Goal: Task Accomplishment & Management: Complete application form

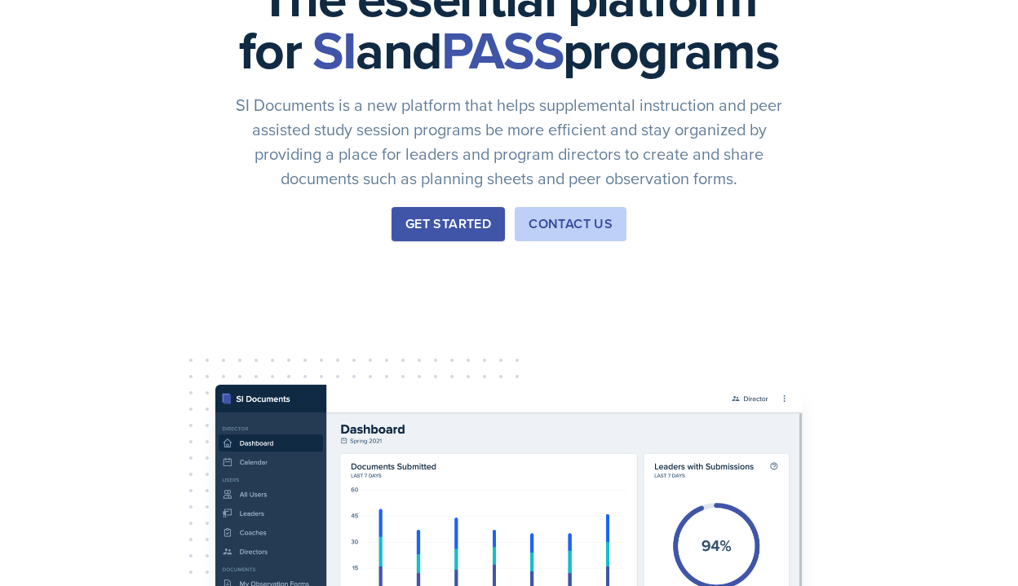
scroll to position [185, 0]
click at [457, 241] on button "Get Started" at bounding box center [447, 223] width 113 height 34
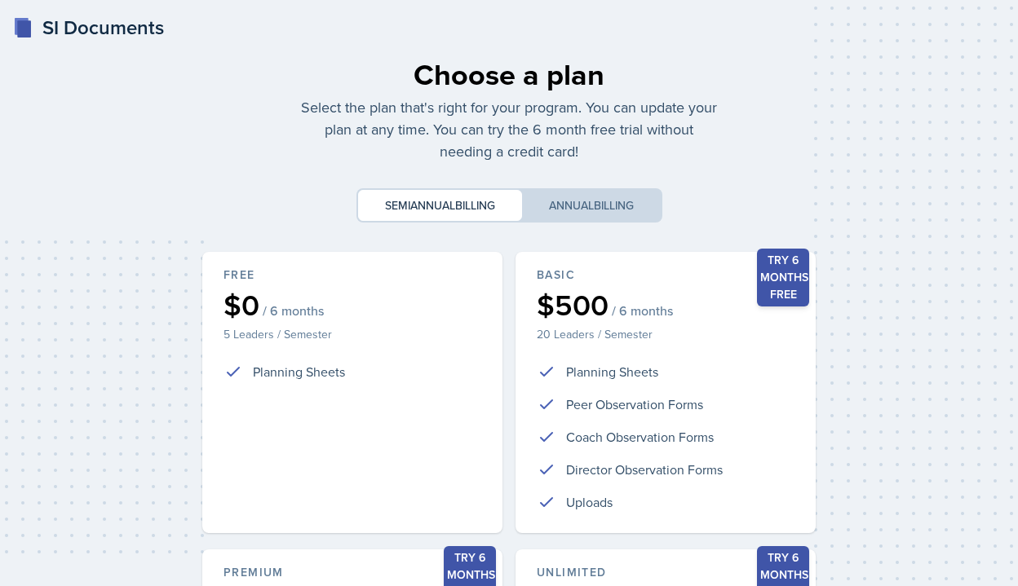
scroll to position [380, 0]
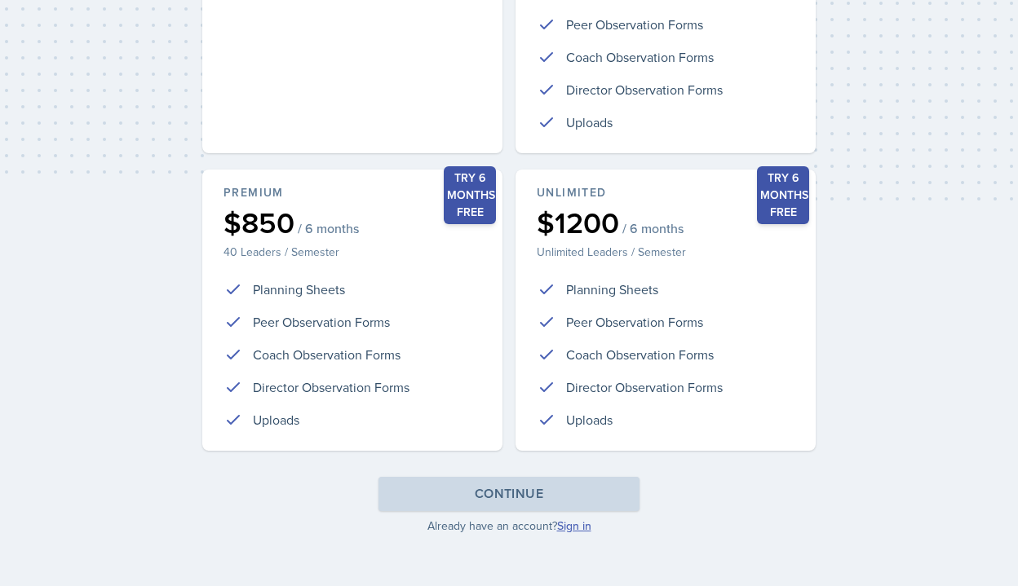
click at [572, 525] on link "Sign in" at bounding box center [574, 526] width 34 height 16
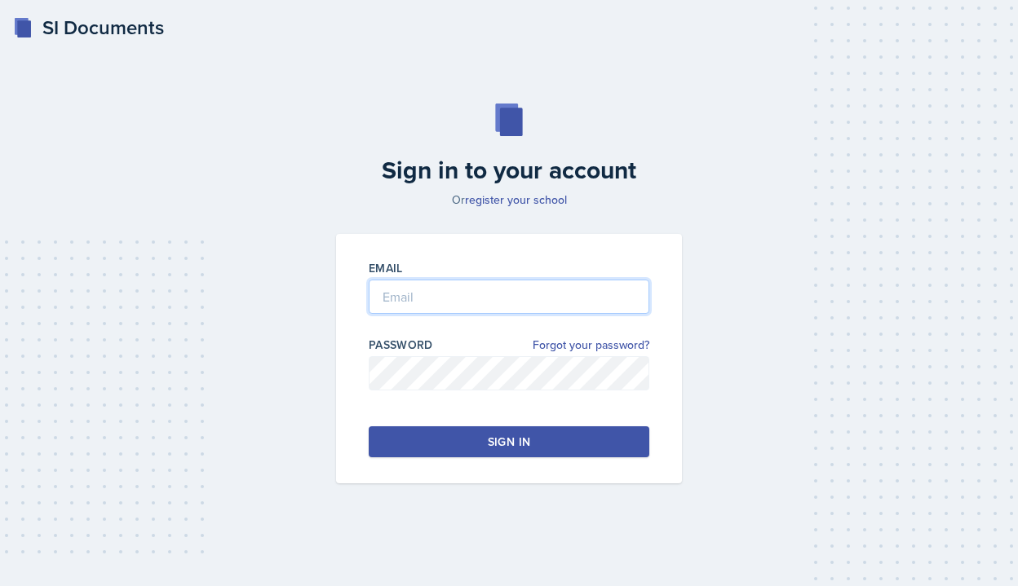
type input "[PERSON_NAME][EMAIL_ADDRESS][PERSON_NAME][DOMAIN_NAME]"
click at [426, 446] on button "Sign in" at bounding box center [509, 442] width 281 height 31
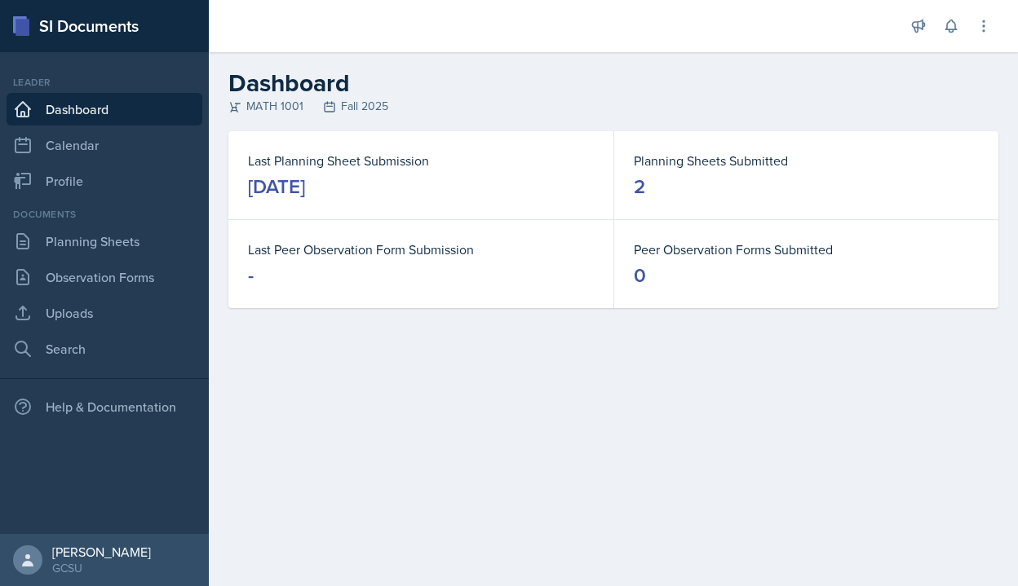
click at [283, 267] on dd "-" at bounding box center [421, 276] width 346 height 26
click at [54, 317] on link "Uploads" at bounding box center [105, 313] width 196 height 33
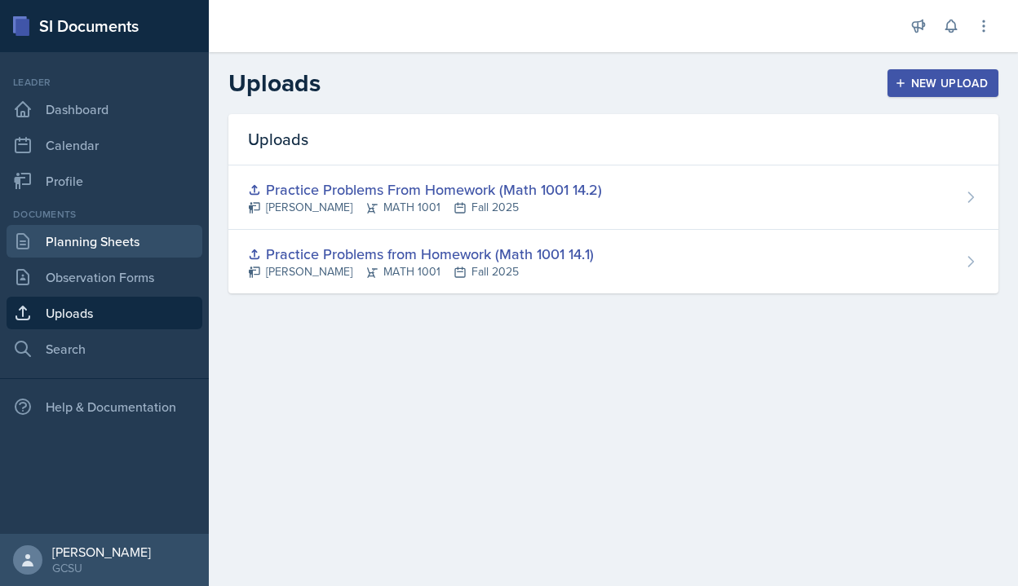
click at [56, 243] on link "Planning Sheets" at bounding box center [105, 241] width 196 height 33
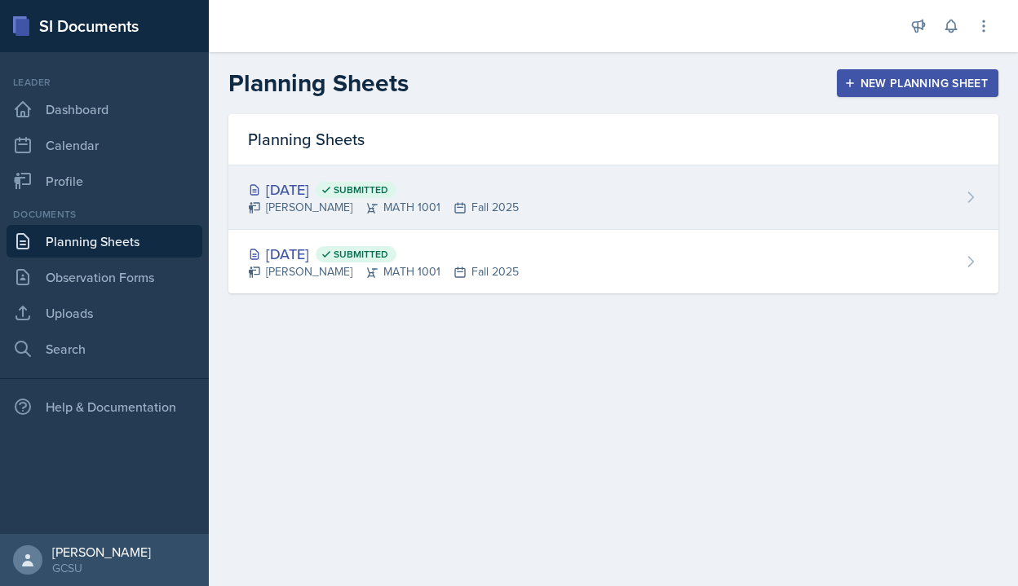
click at [327, 184] on div "[DATE] Submitted" at bounding box center [383, 190] width 271 height 22
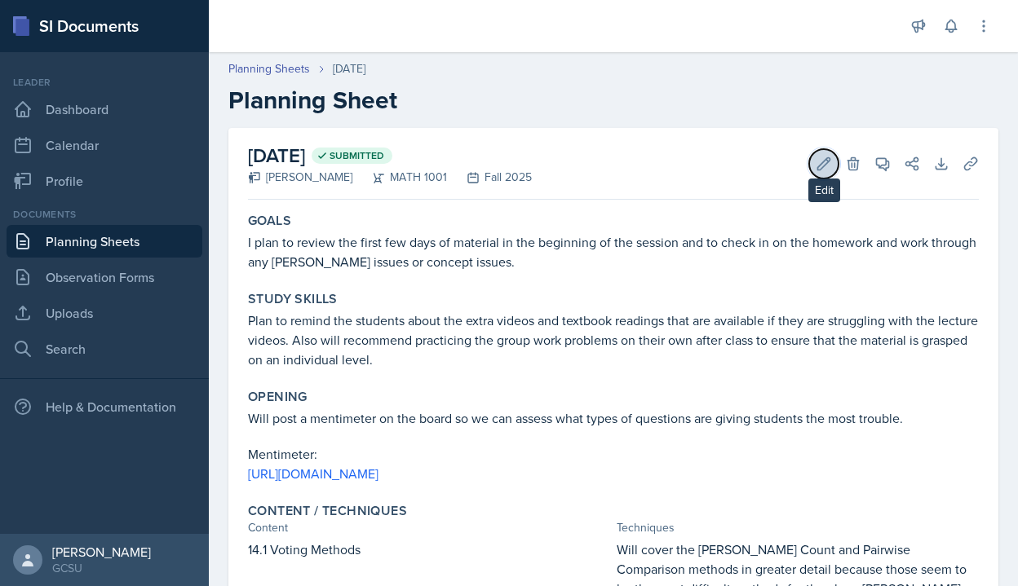
click at [824, 170] on icon at bounding box center [824, 164] width 16 height 16
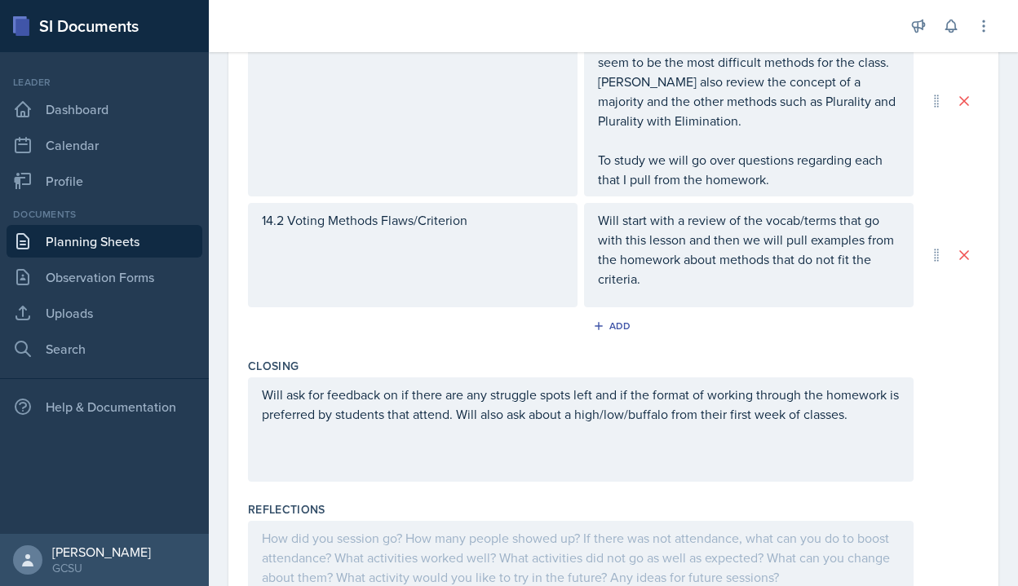
scroll to position [745, 0]
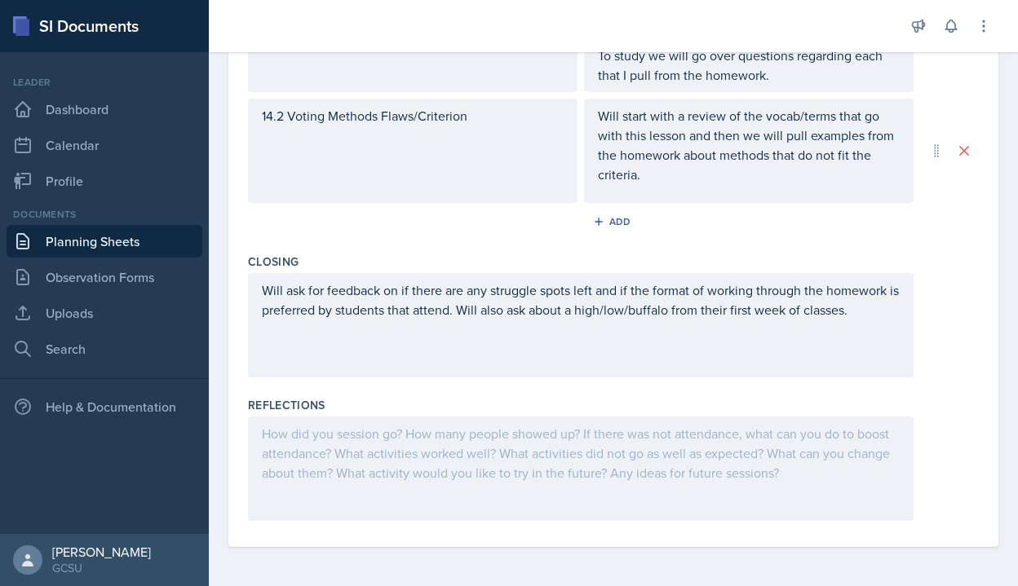
click at [303, 449] on div at bounding box center [580, 469] width 665 height 104
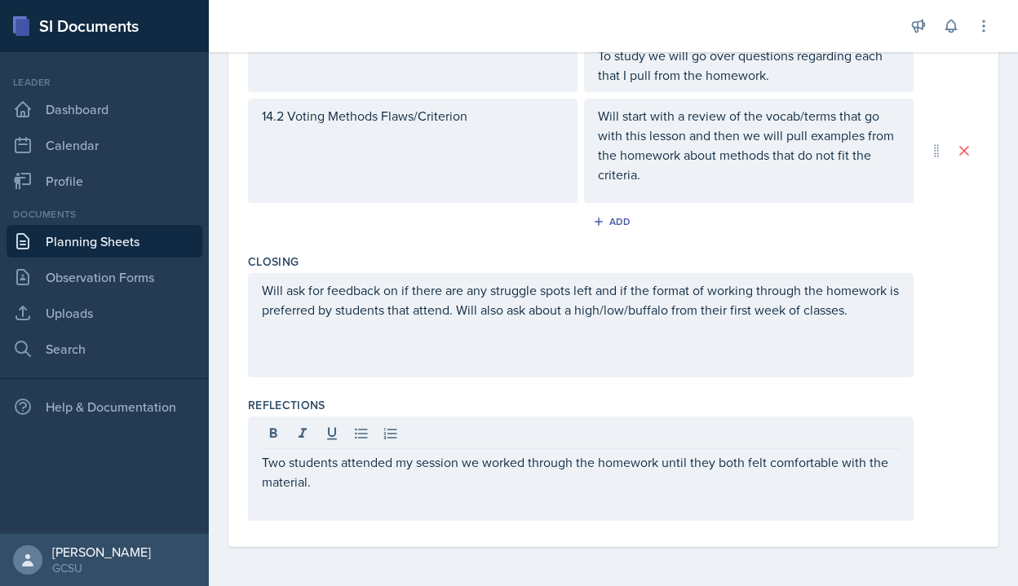
click at [436, 400] on div "Reflections" at bounding box center [613, 405] width 731 height 16
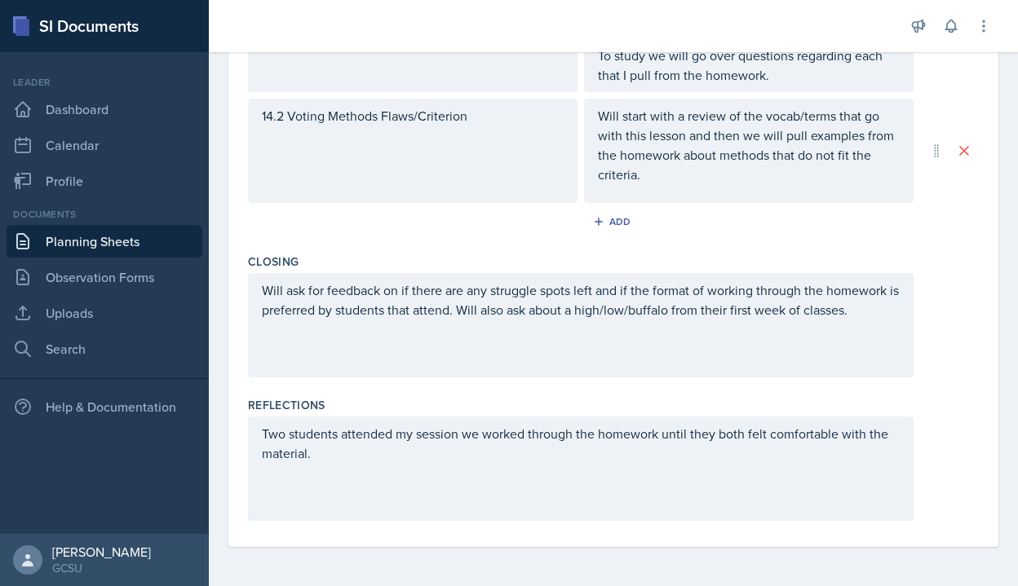
click at [378, 474] on div "Two students attended my session we worked through the homework until they both…" at bounding box center [580, 469] width 665 height 104
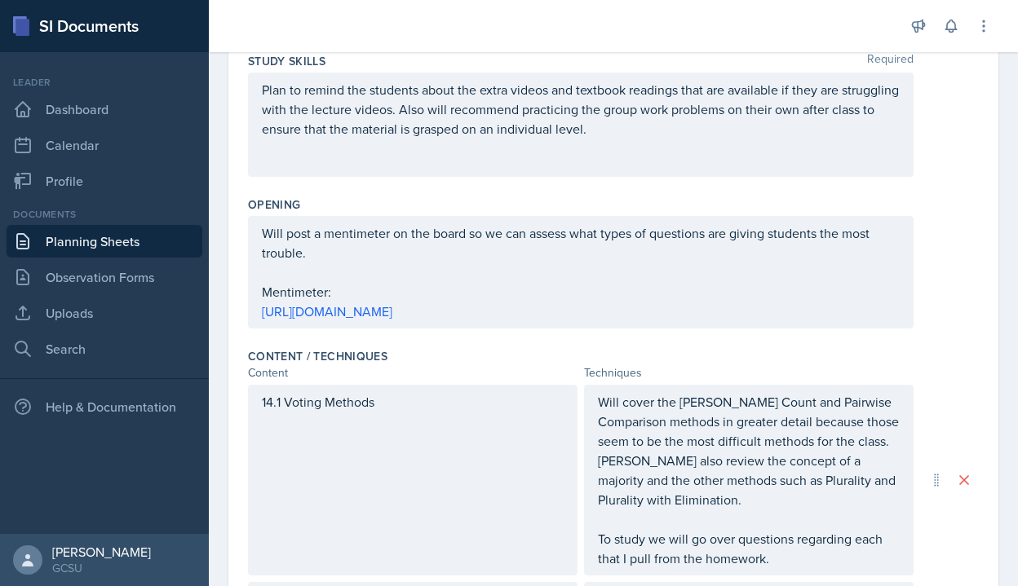
scroll to position [0, 0]
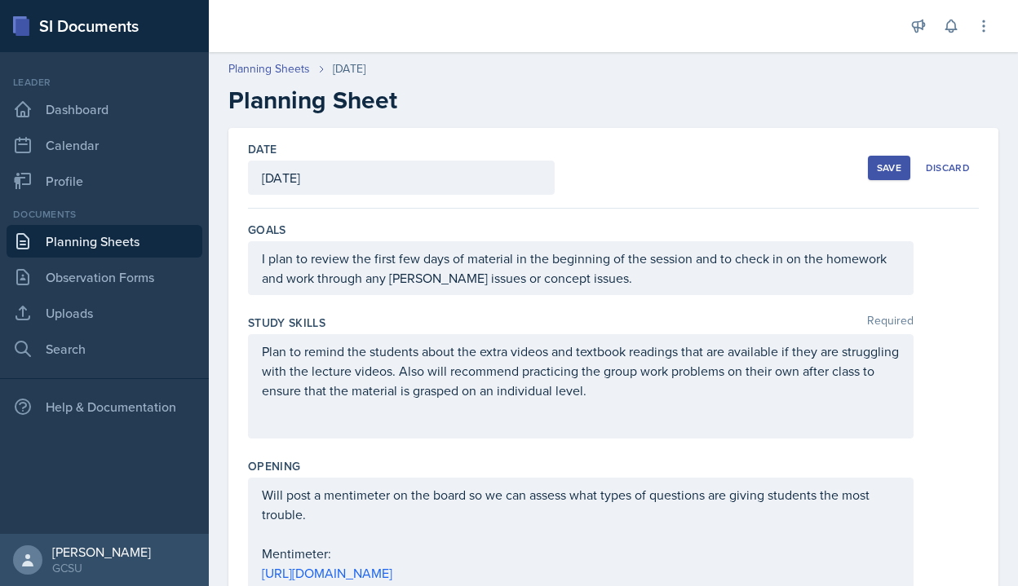
click at [895, 177] on button "Save" at bounding box center [889, 168] width 42 height 24
